Goal: Task Accomplishment & Management: Manage account settings

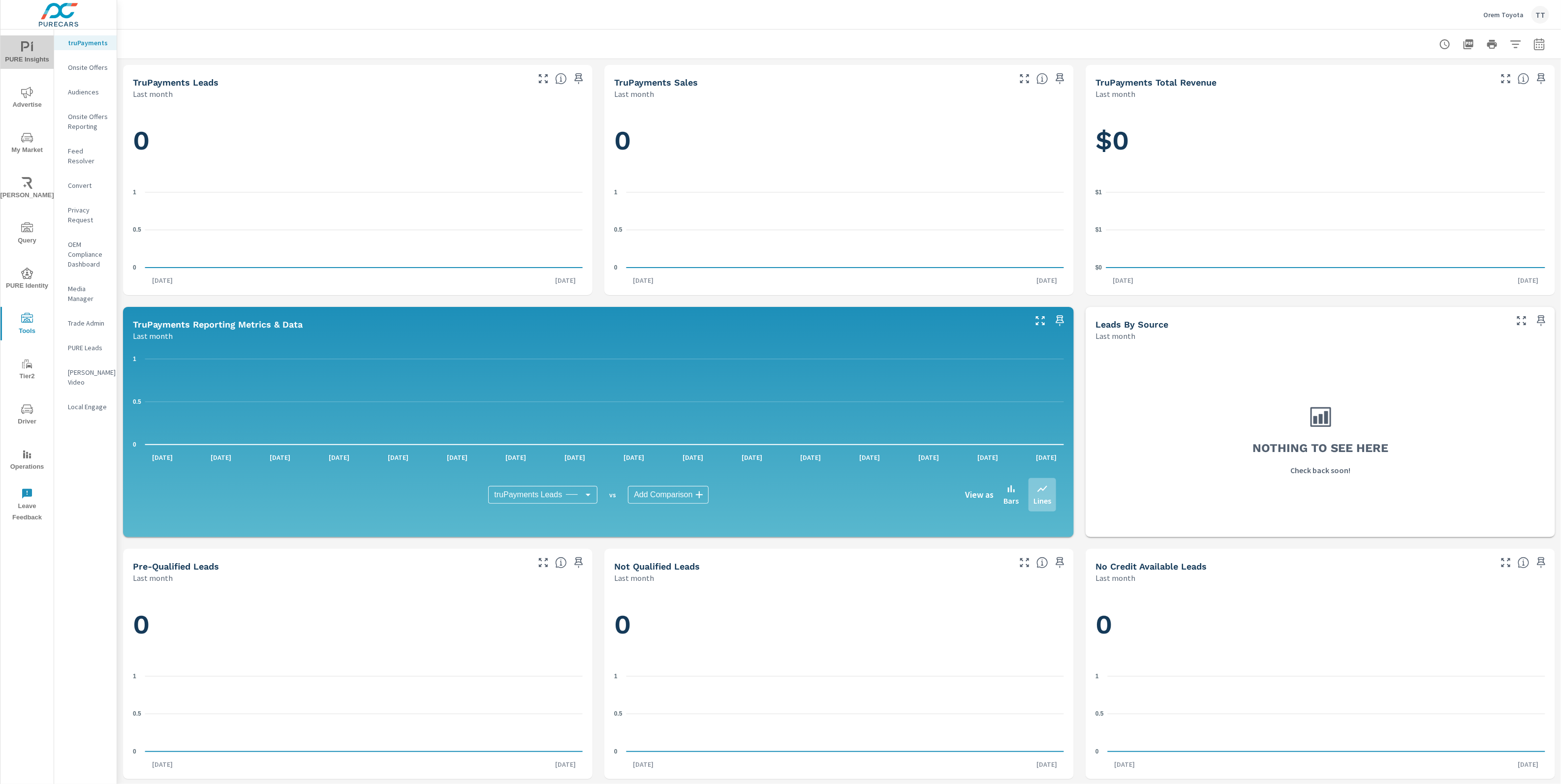
click at [15, 43] on span "PURE Insights" at bounding box center [27, 53] width 47 height 24
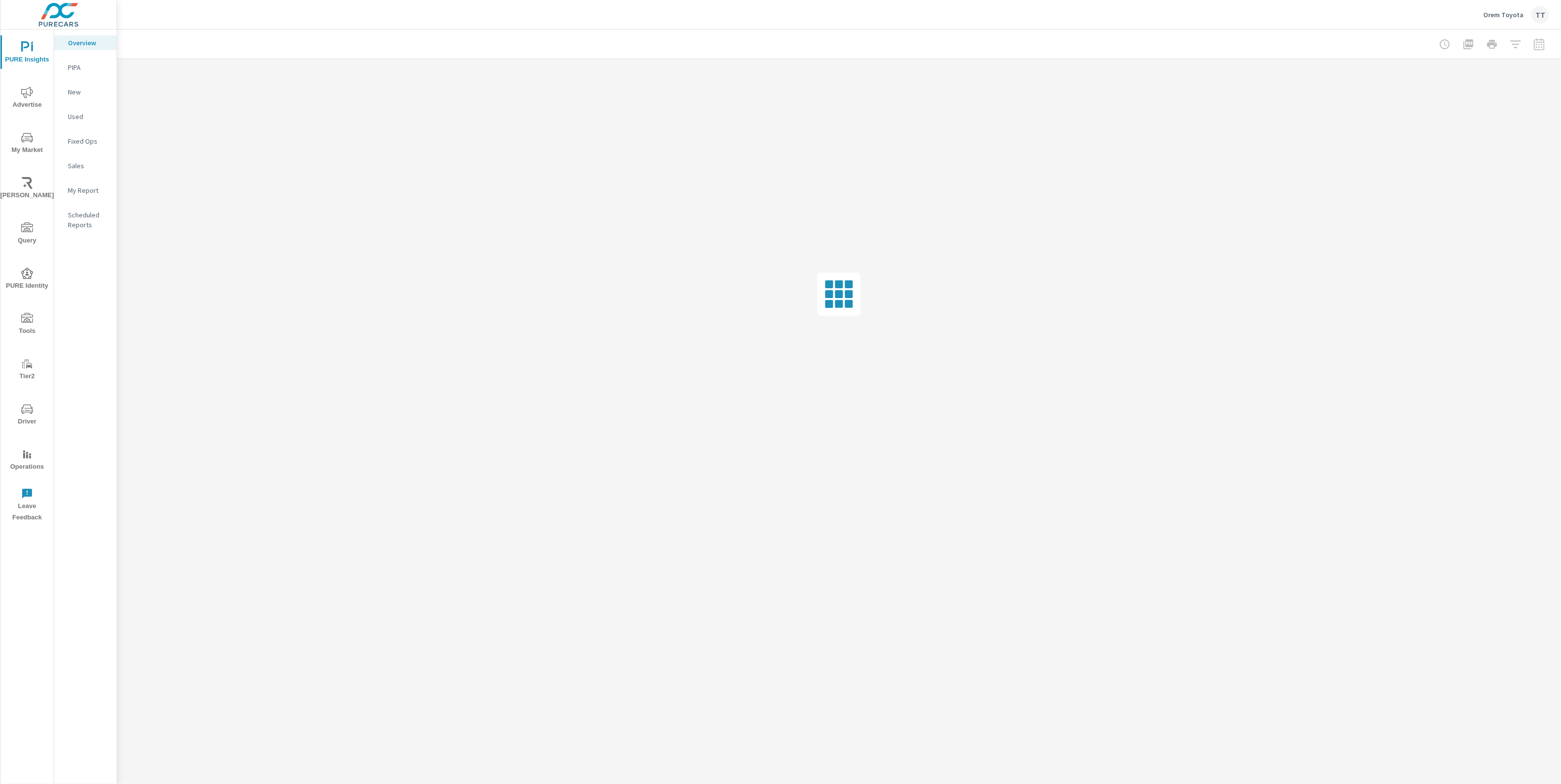
click at [90, 187] on p "My Report" at bounding box center [88, 190] width 41 height 10
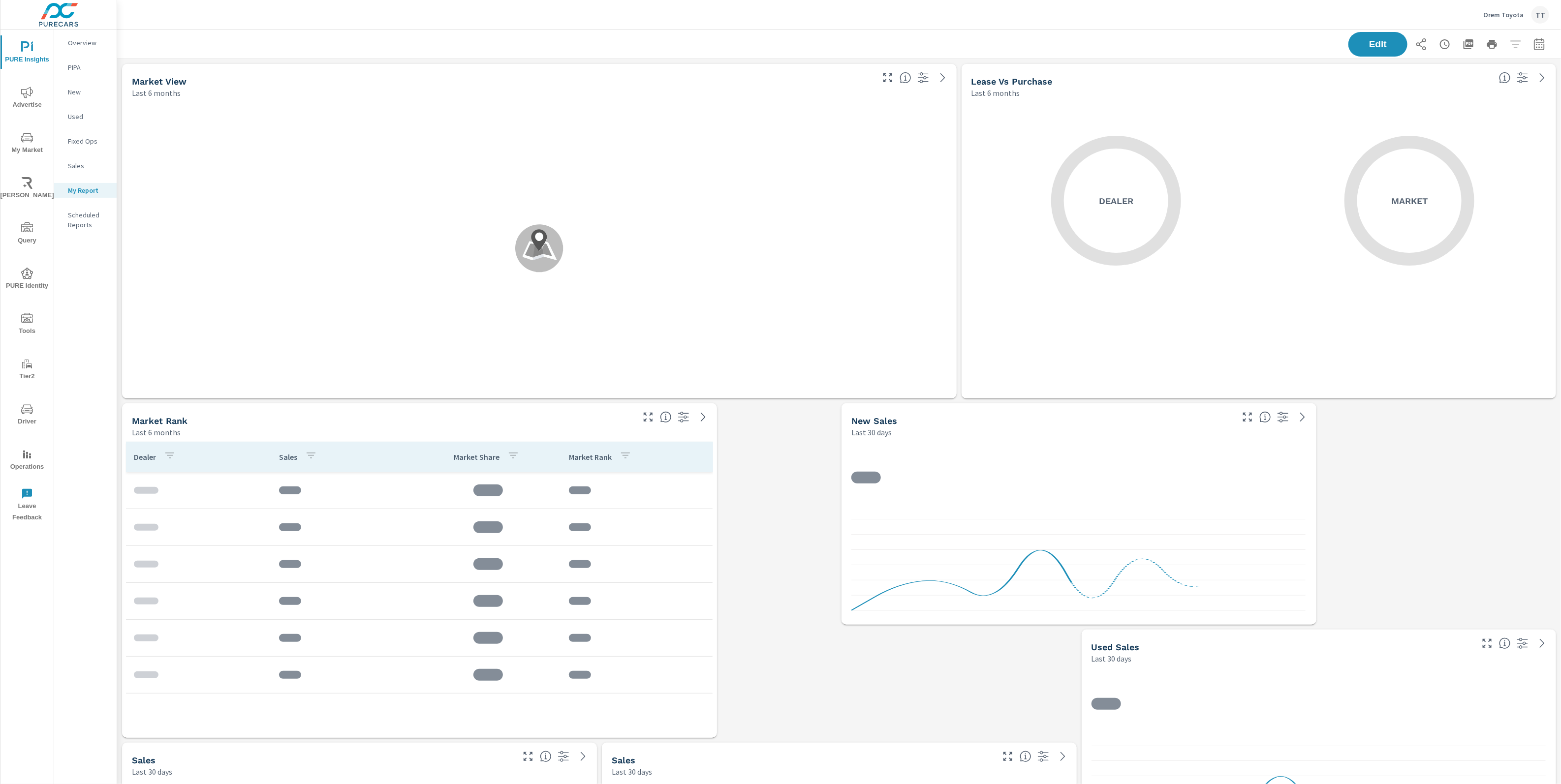
scroll to position [1251, 1445]
click at [83, 221] on p "Scheduled Reports" at bounding box center [88, 220] width 41 height 19
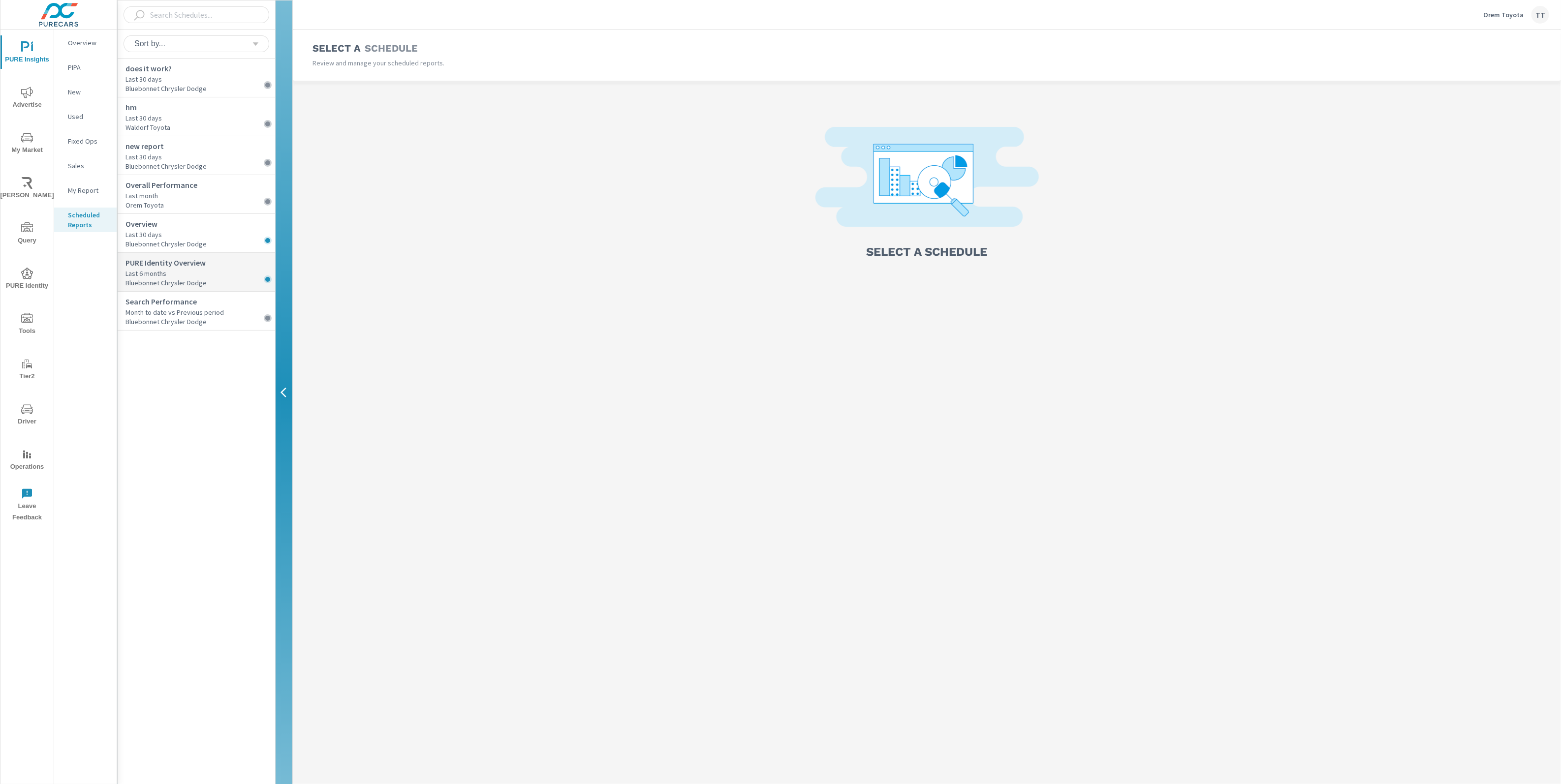
click at [220, 281] on p "Bluebonnet Chrysler Dodge" at bounding box center [200, 283] width 150 height 9
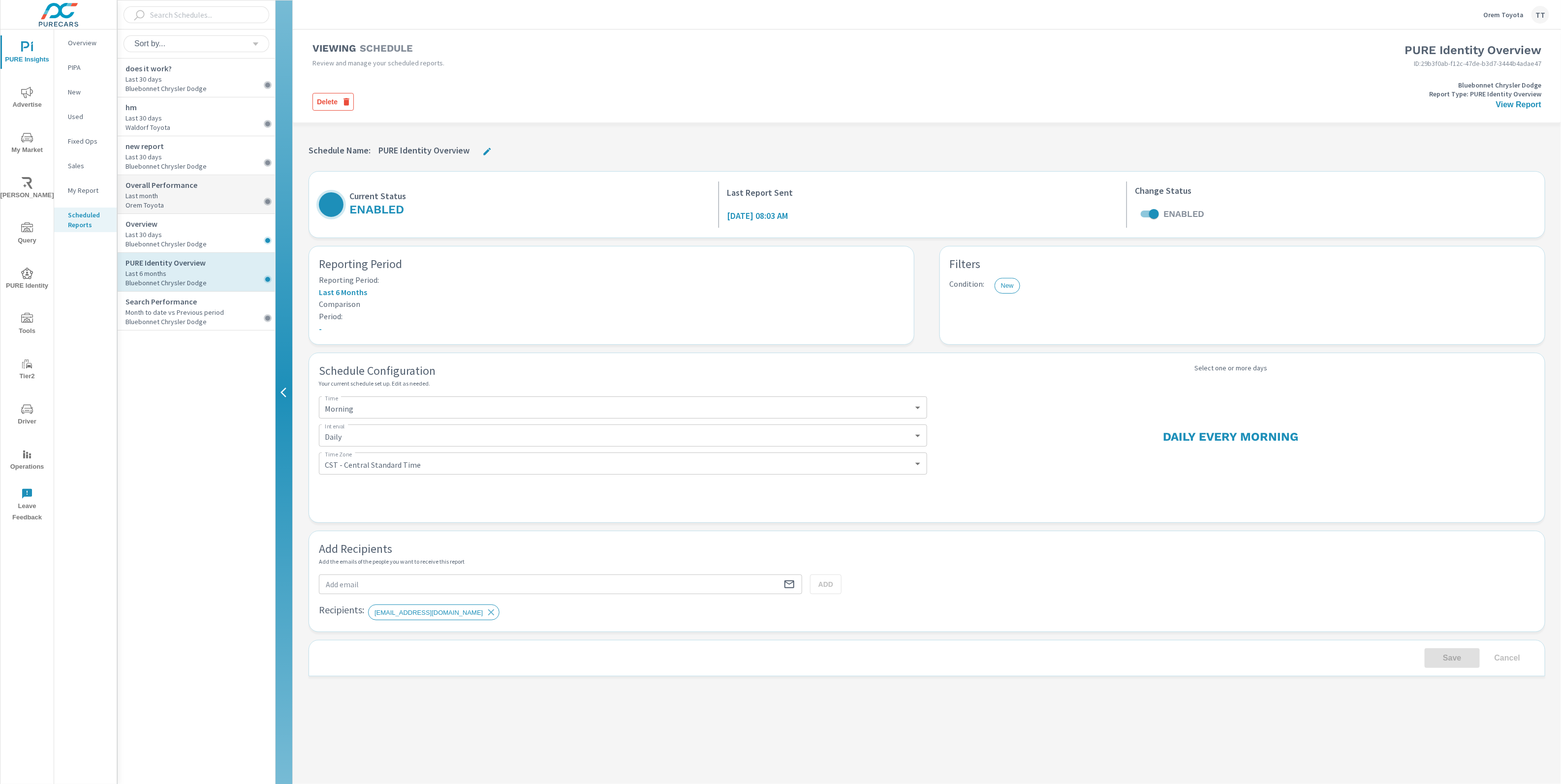
click at [219, 193] on p "Last month" at bounding box center [200, 196] width 150 height 10
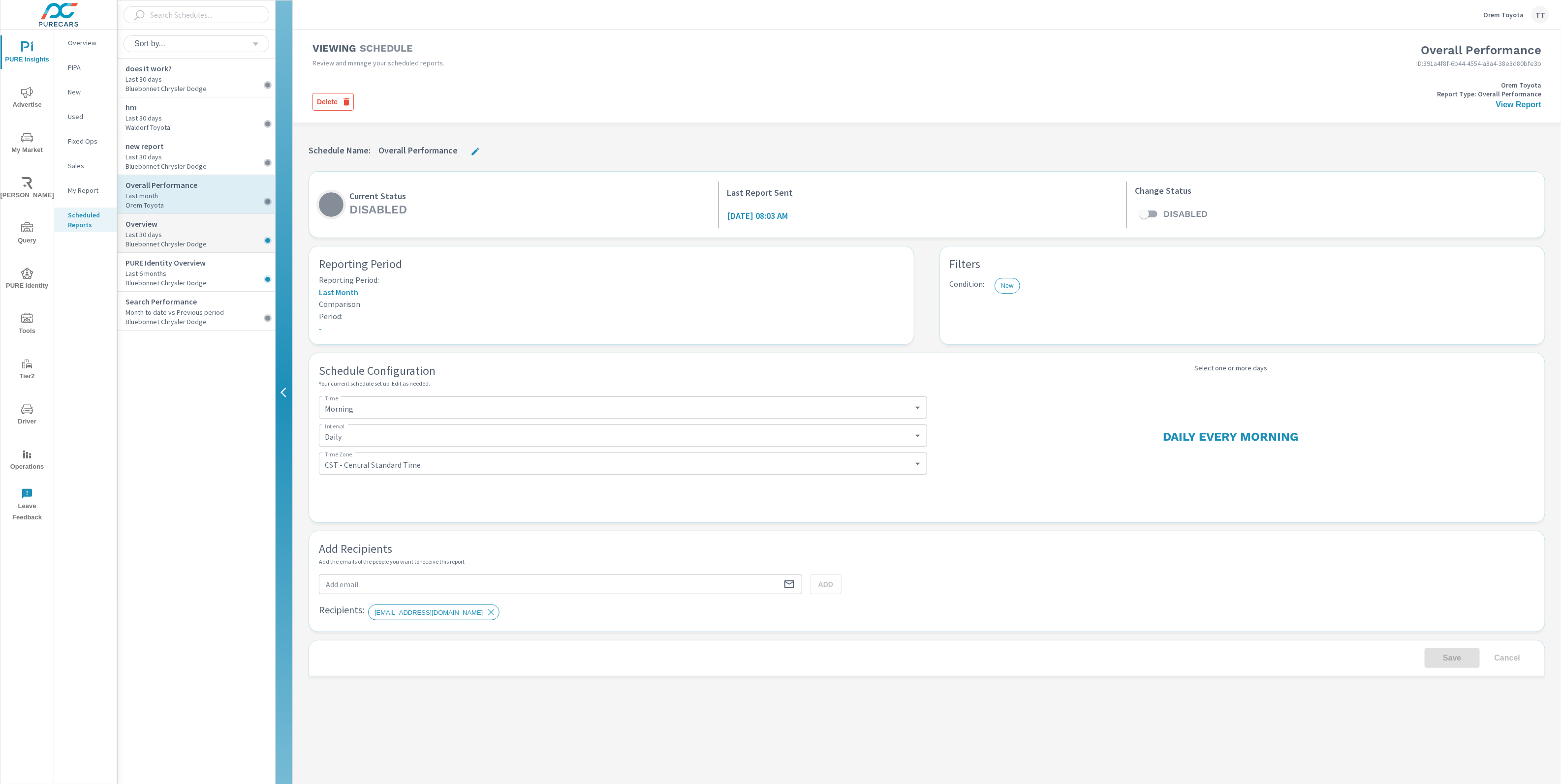
click at [235, 227] on p "Overview" at bounding box center [200, 224] width 150 height 12
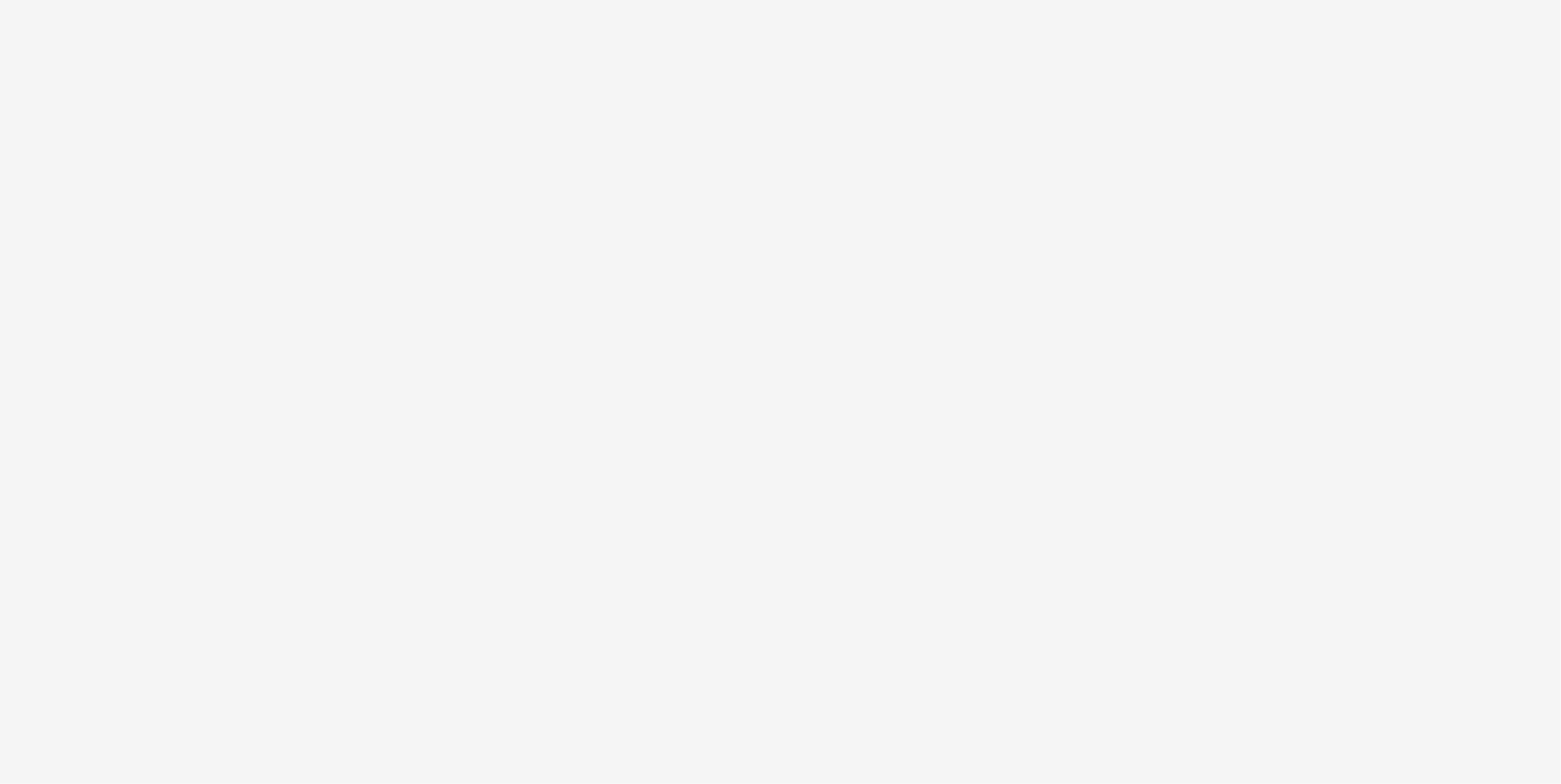
select select "MST"
